Goal: Transaction & Acquisition: Purchase product/service

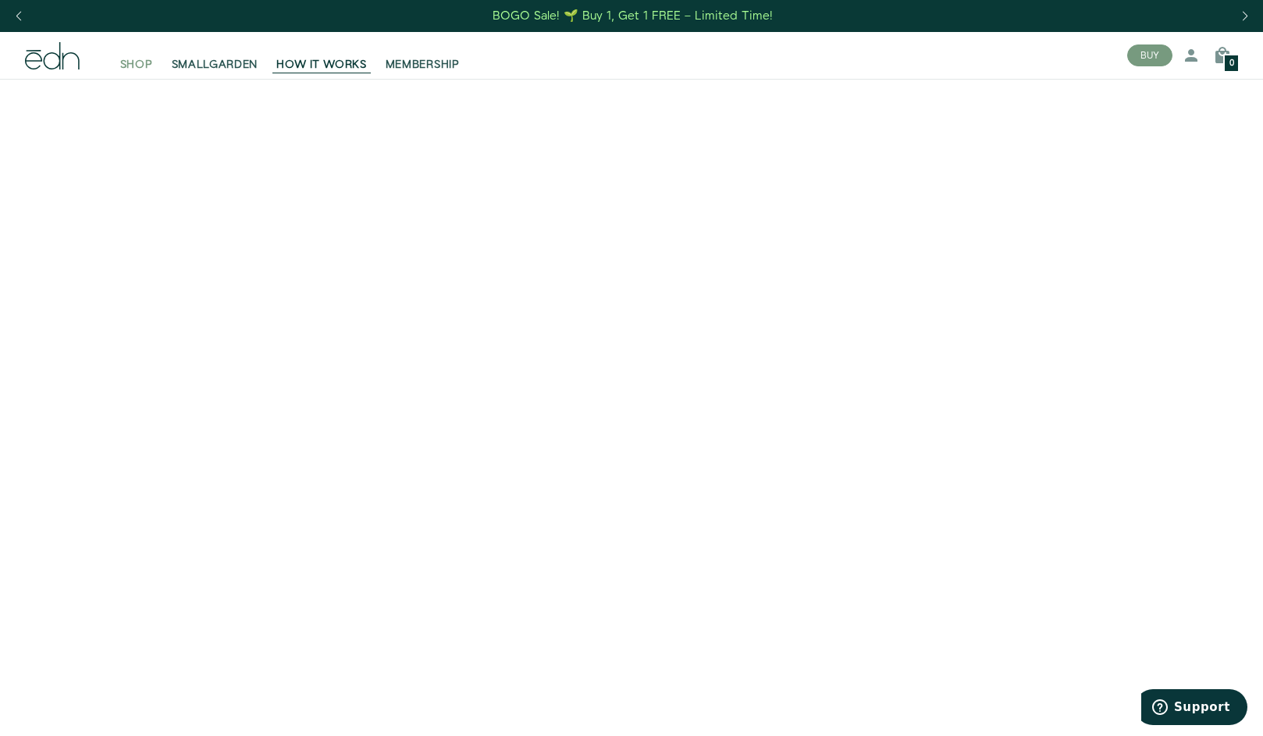
click at [149, 63] on span "SHOP" at bounding box center [136, 65] width 33 height 16
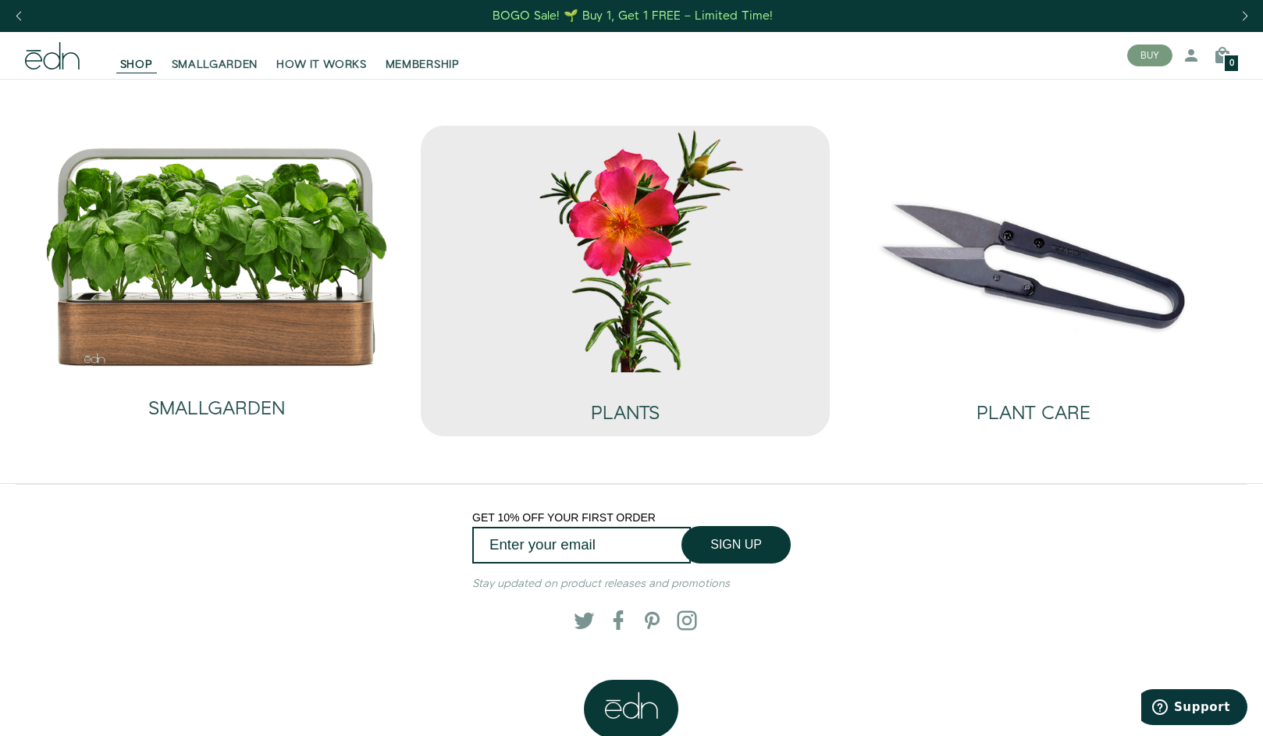
click at [568, 278] on img at bounding box center [624, 249] width 383 height 246
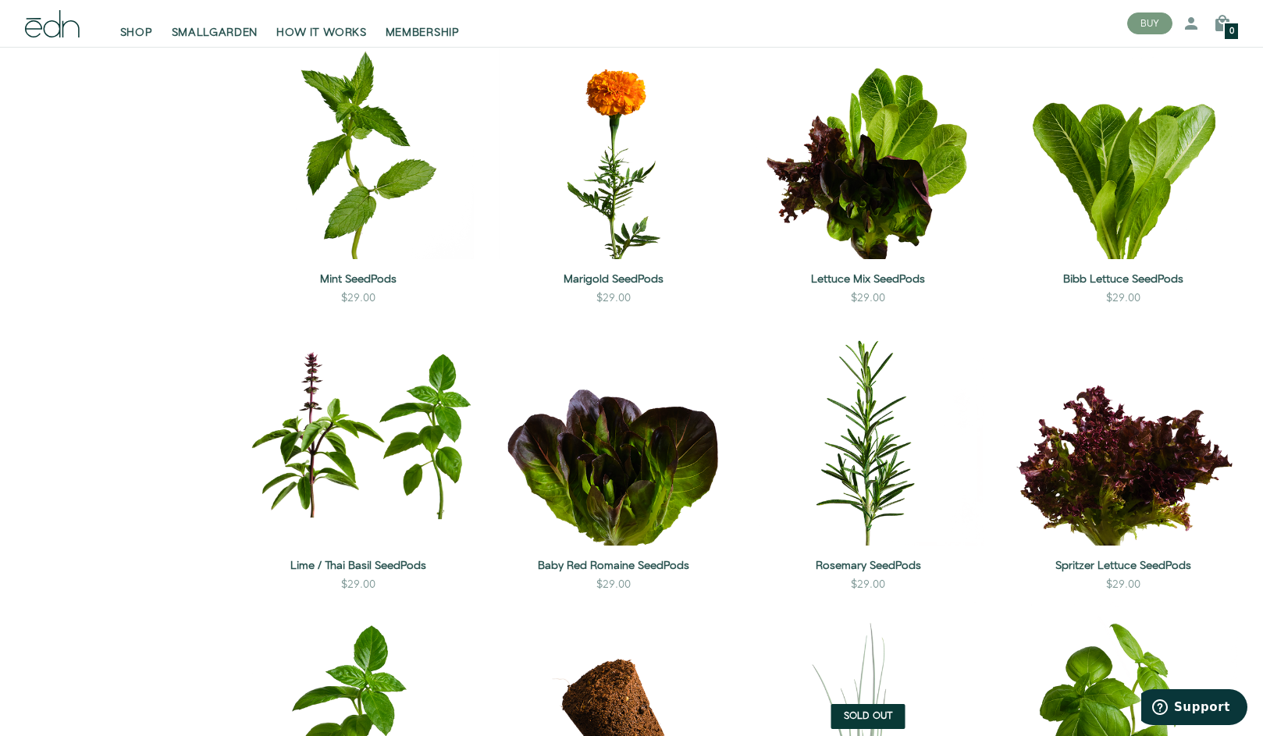
scroll to position [857, 0]
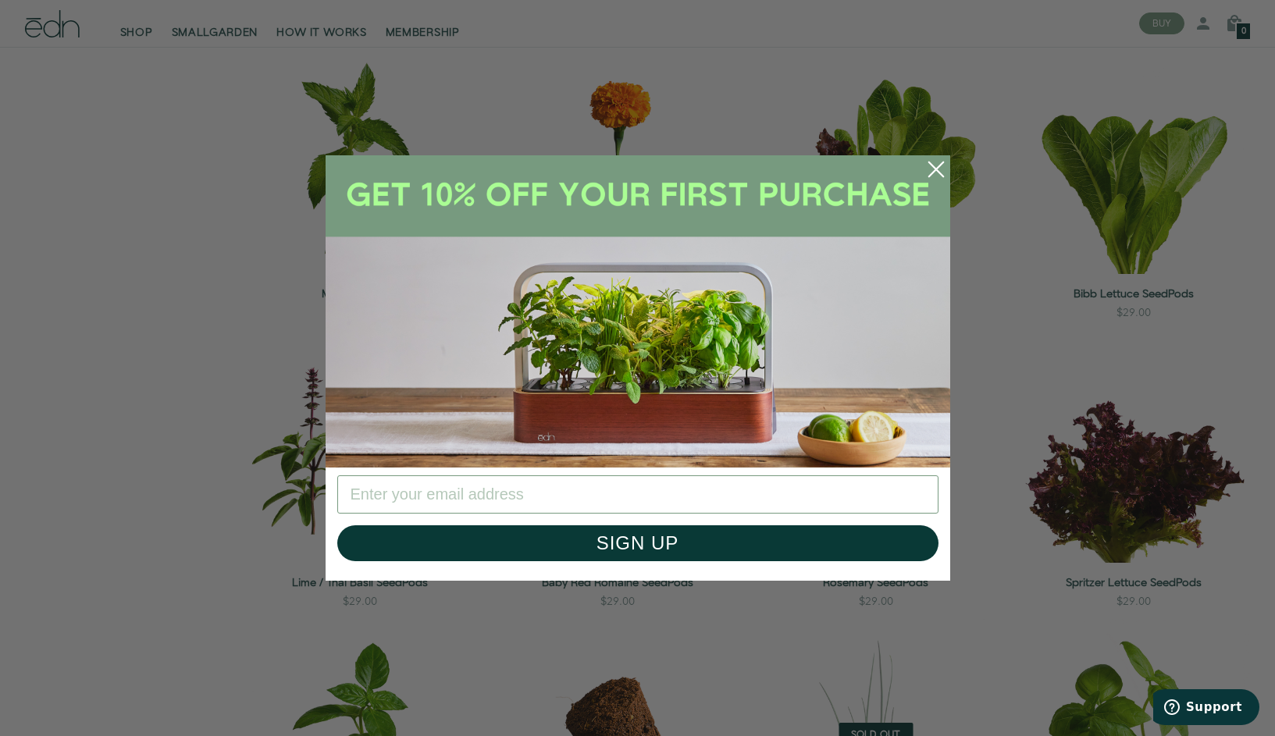
click at [934, 166] on icon "Close dialog" at bounding box center [935, 169] width 14 height 14
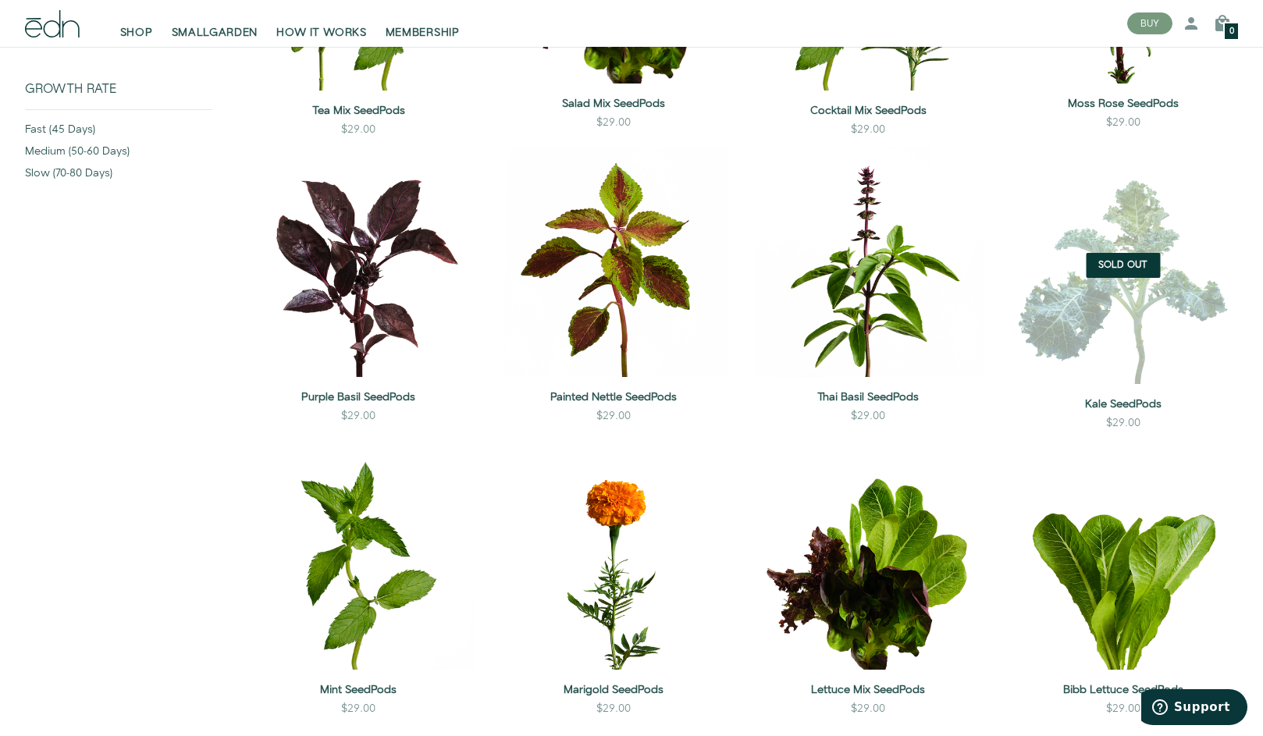
scroll to position [450, 0]
